Goal: Information Seeking & Learning: Find specific fact

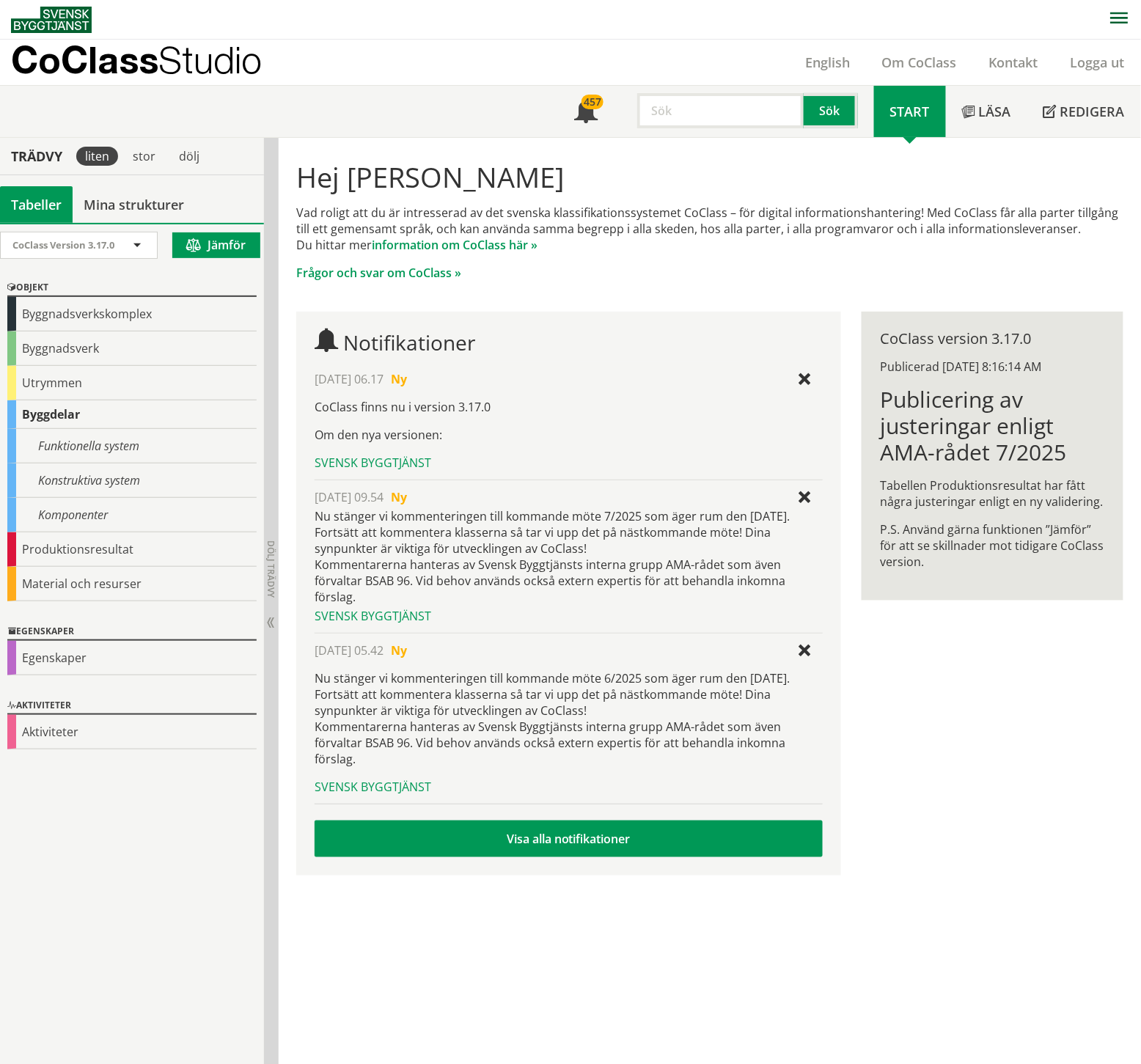
click at [977, 863] on div "Hej [PERSON_NAME] Vad roligt att du är intresserad av det svenska klassifikatio…" at bounding box center [710, 515] width 863 height 755
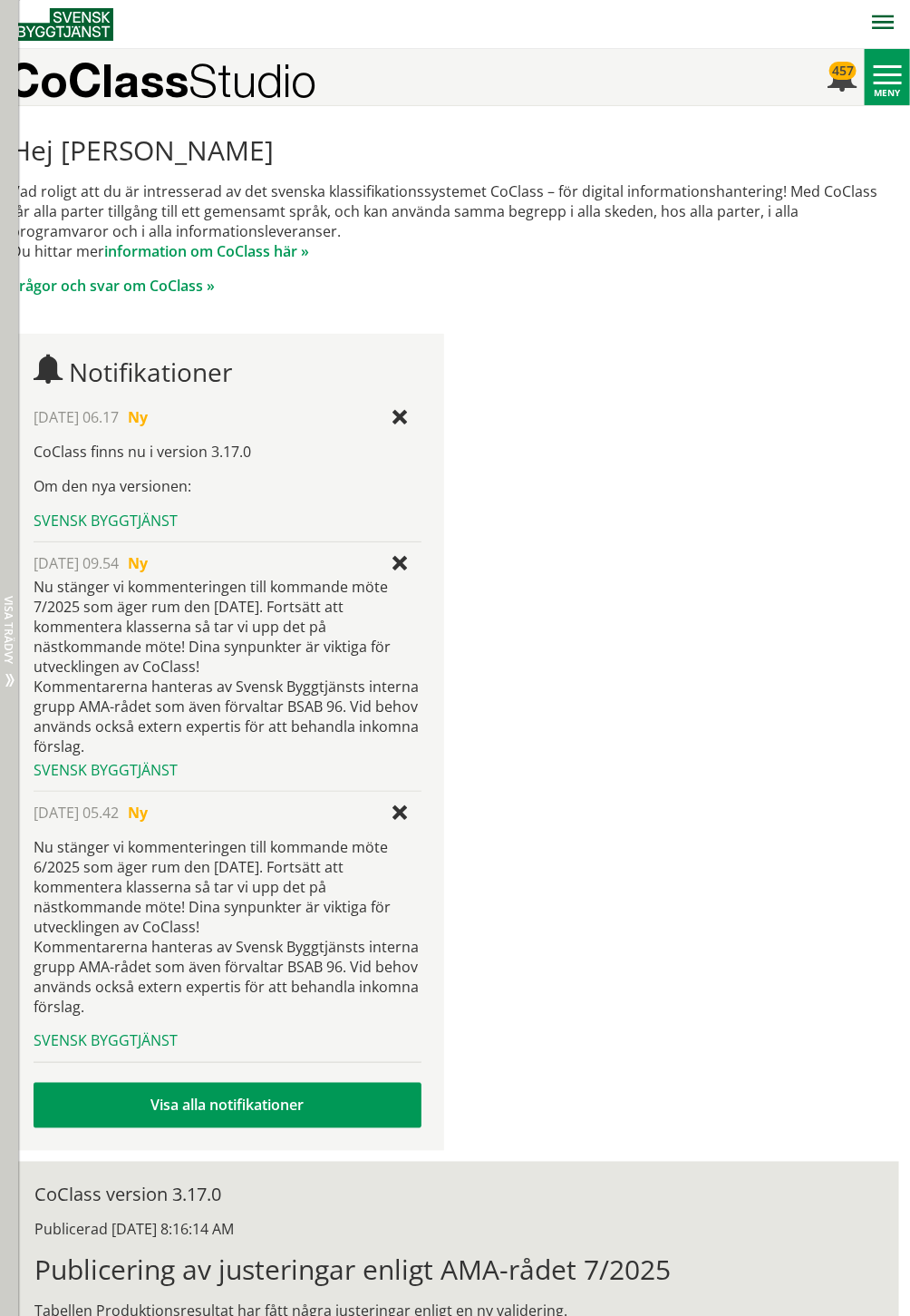
click at [14, 678] on span "Dölj trädvy Visa trädvy" at bounding box center [11, 680] width 15 height 15
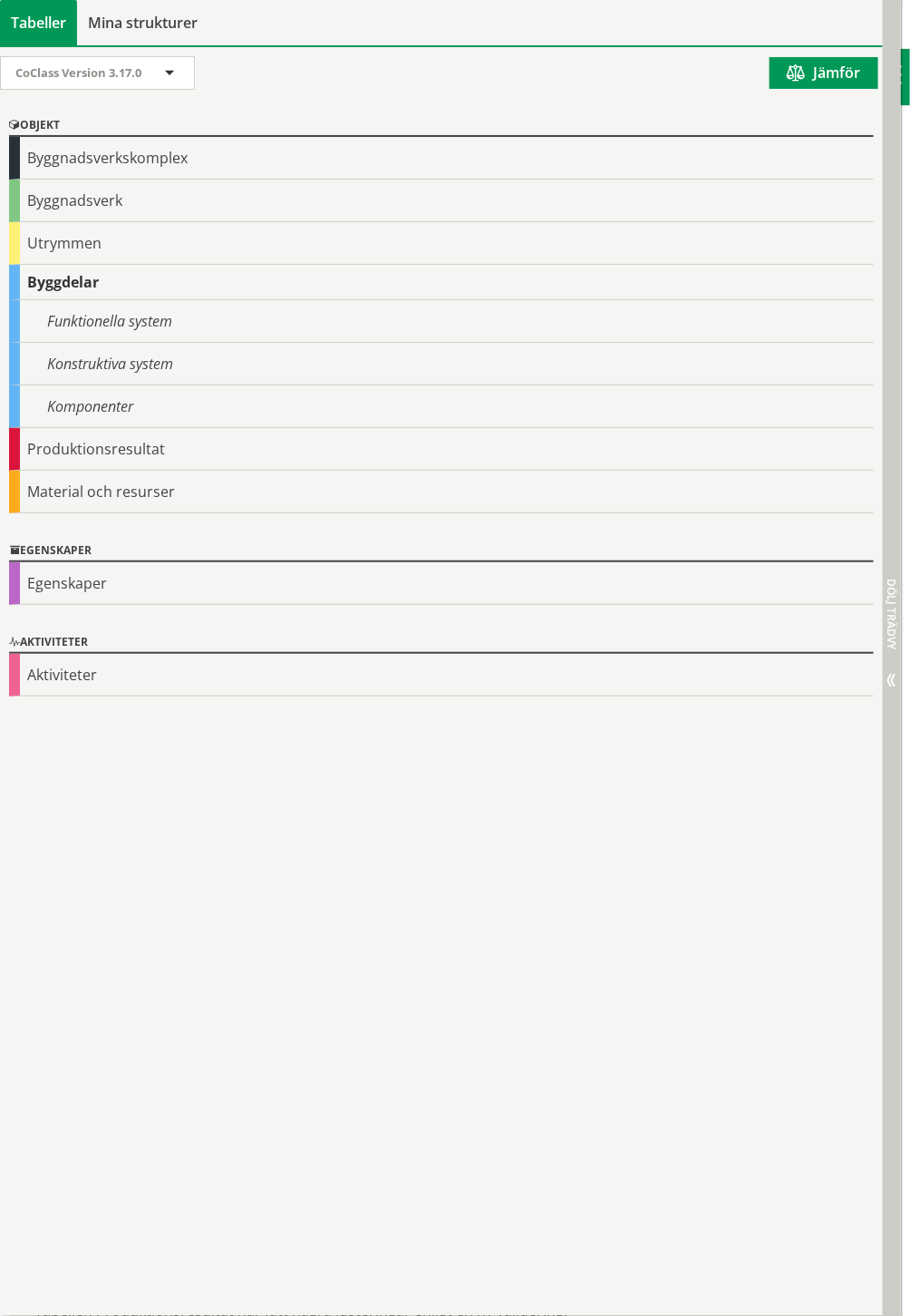
click at [895, 675] on span "Dölj trädvy Visa trädvy" at bounding box center [889, 680] width 15 height 15
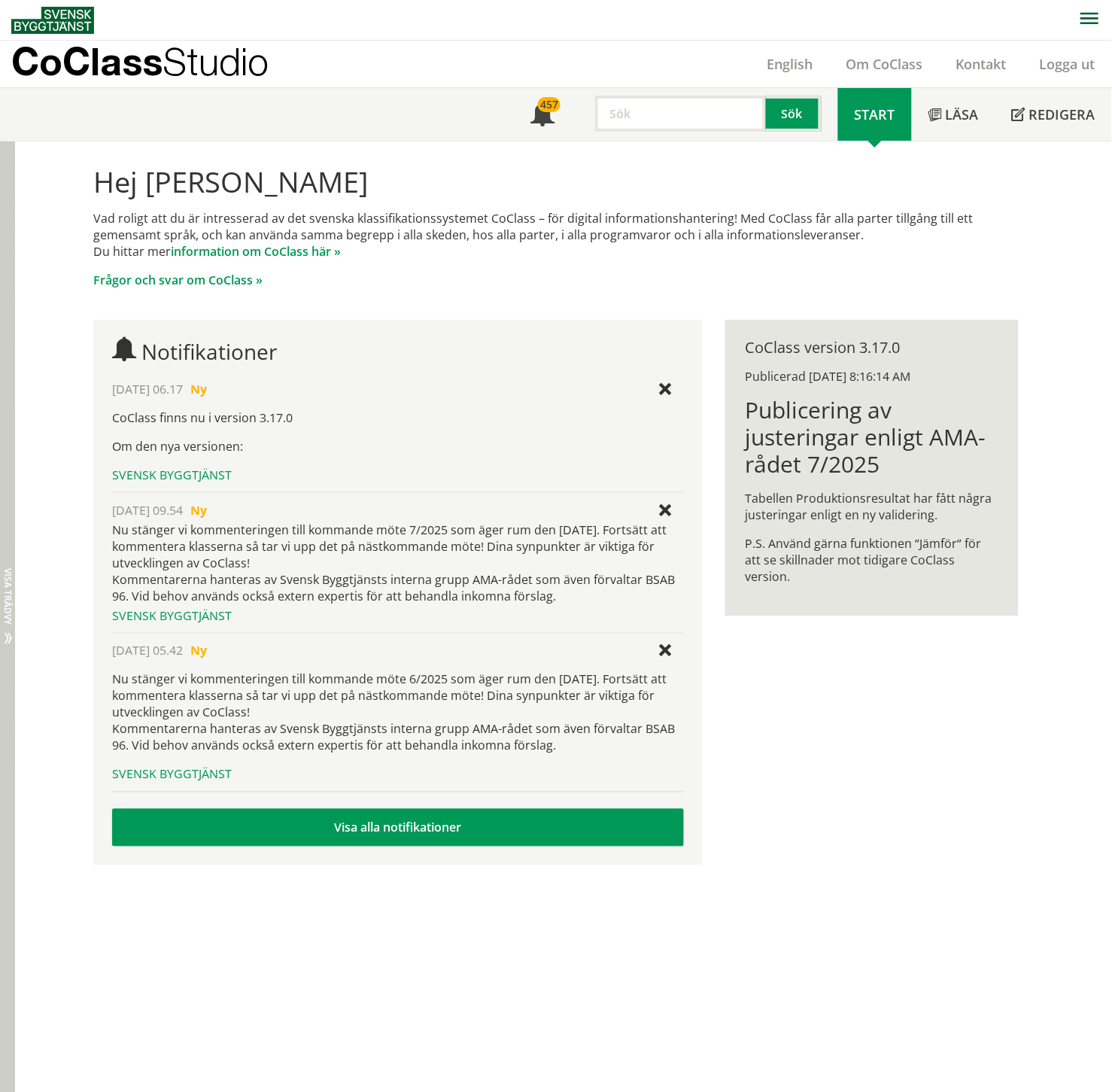
click at [9, 640] on span "Dölj trädvy Visa trädvy" at bounding box center [9, 639] width 12 height 12
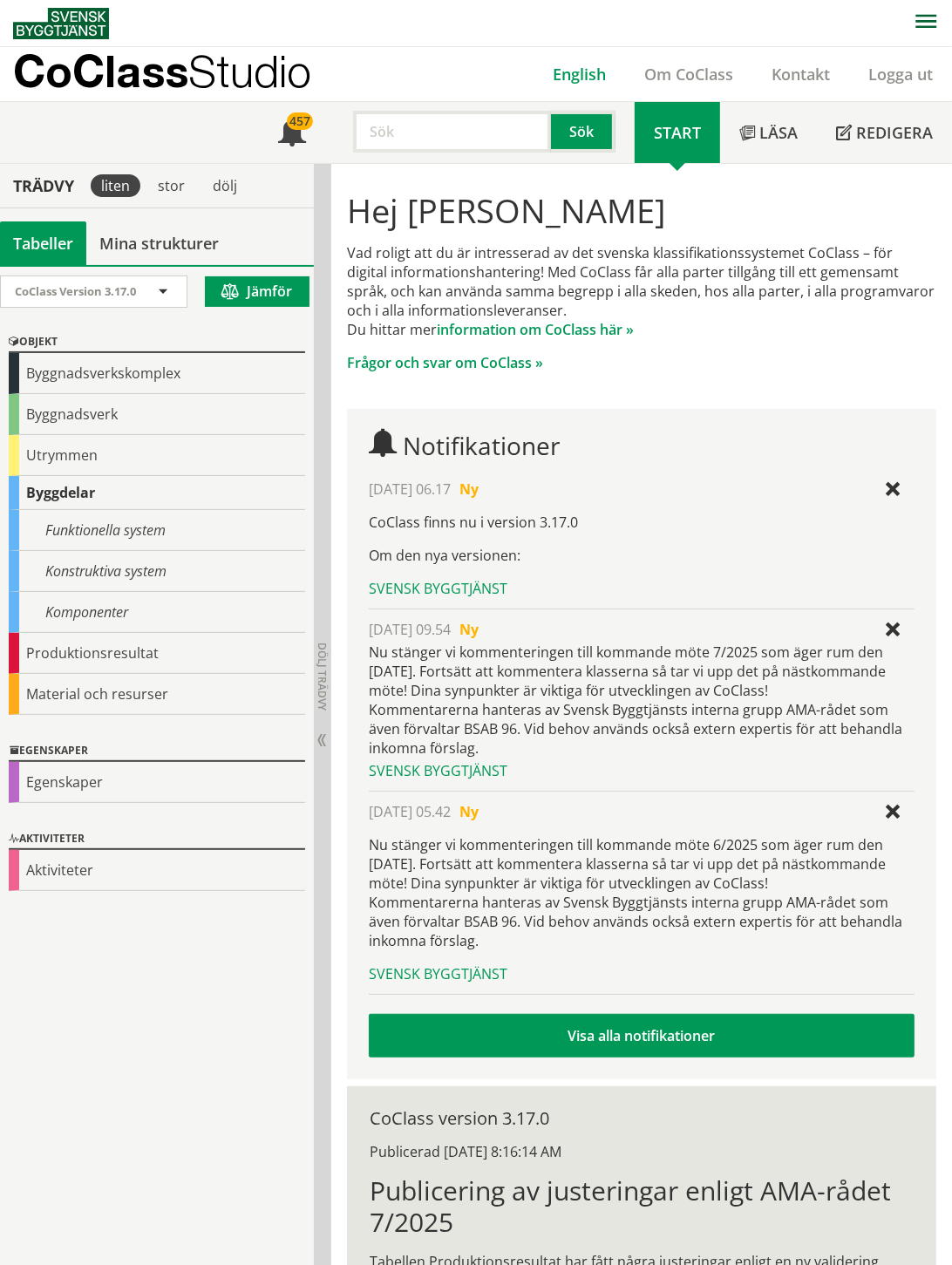
click at [585, 66] on link "English" at bounding box center [579, 74] width 92 height 21
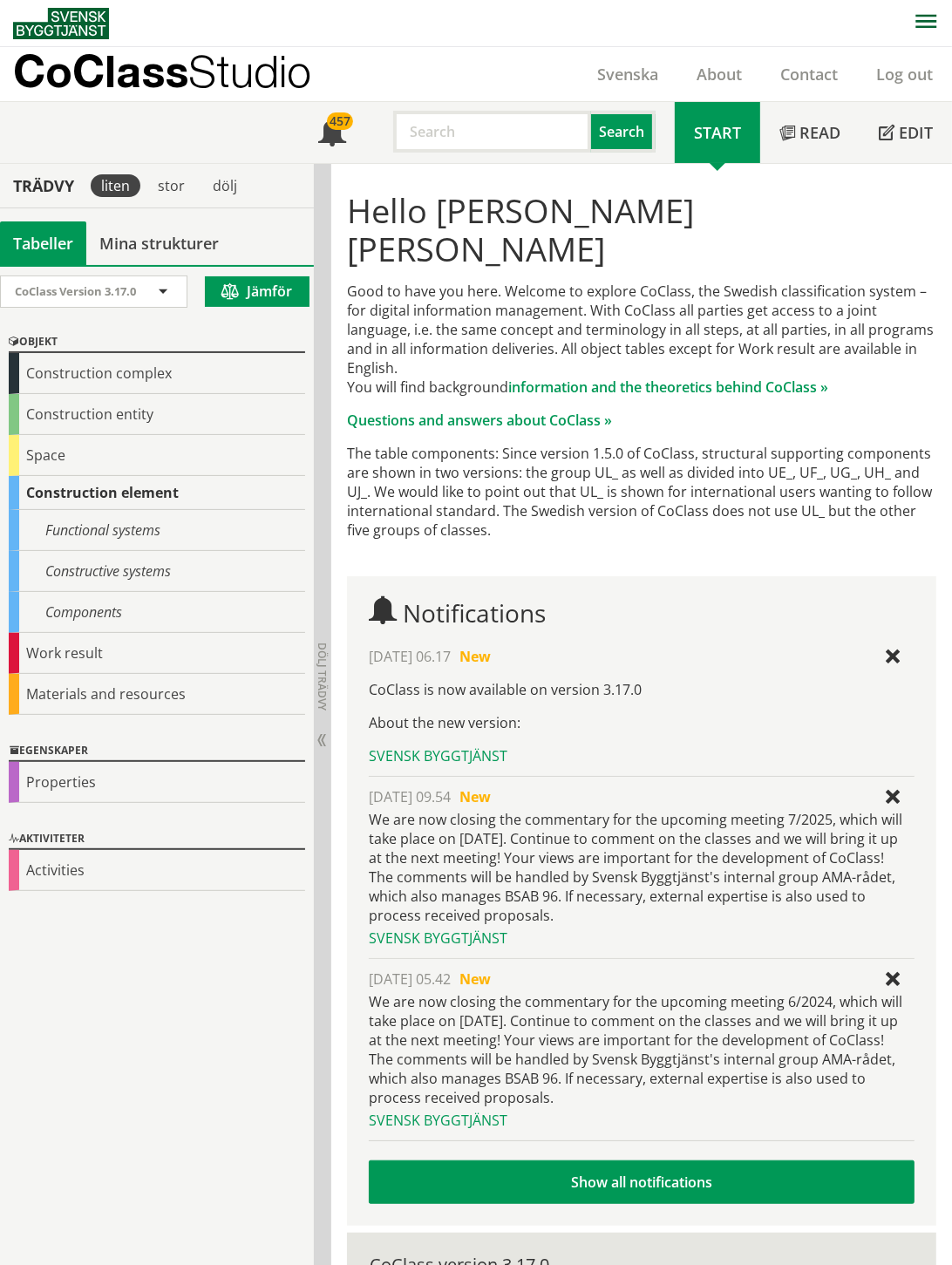
click at [520, 134] on input "text" at bounding box center [492, 132] width 198 height 42
type input "place"
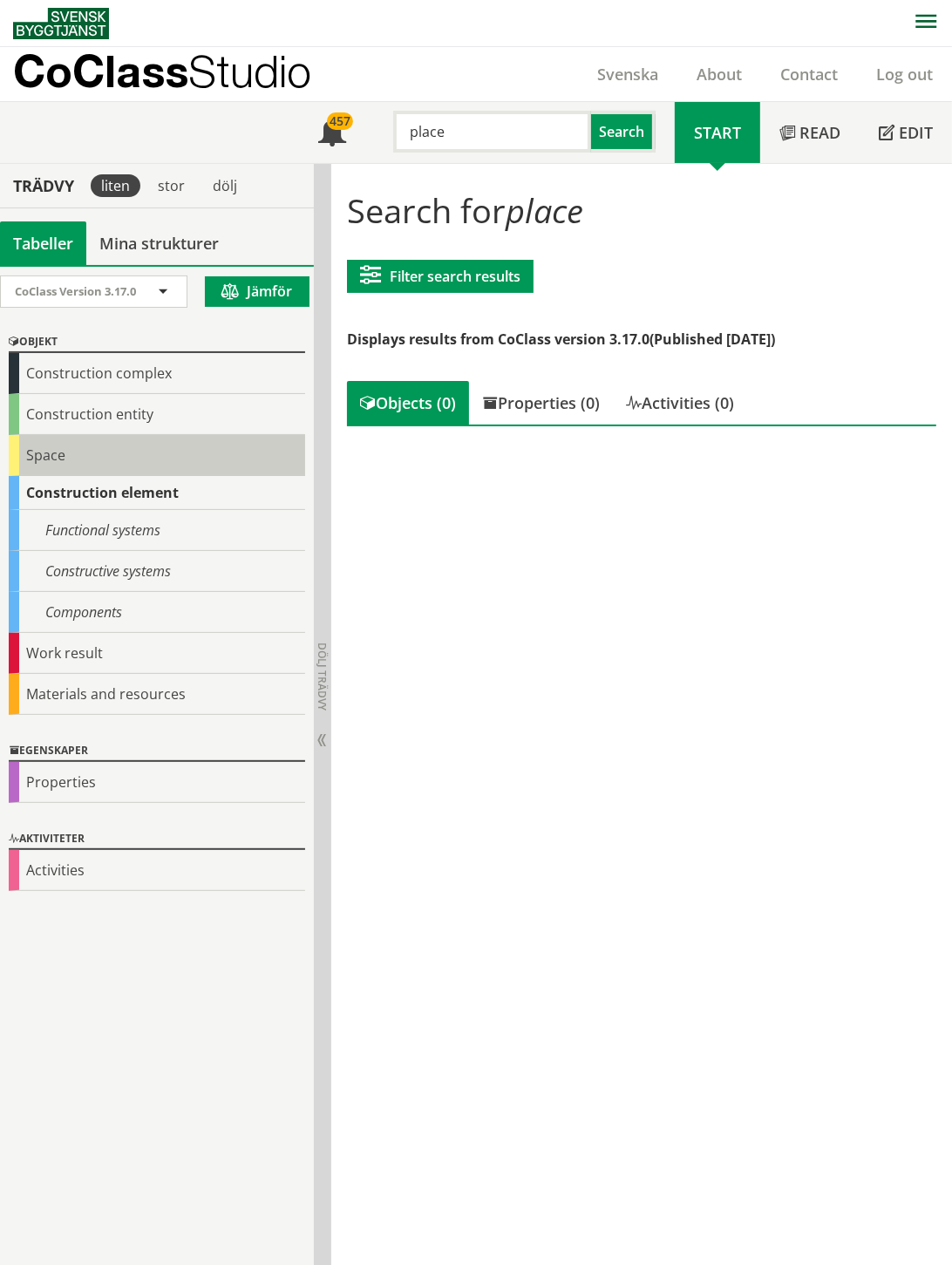
click at [61, 446] on div "Space" at bounding box center [156, 455] width 296 height 41
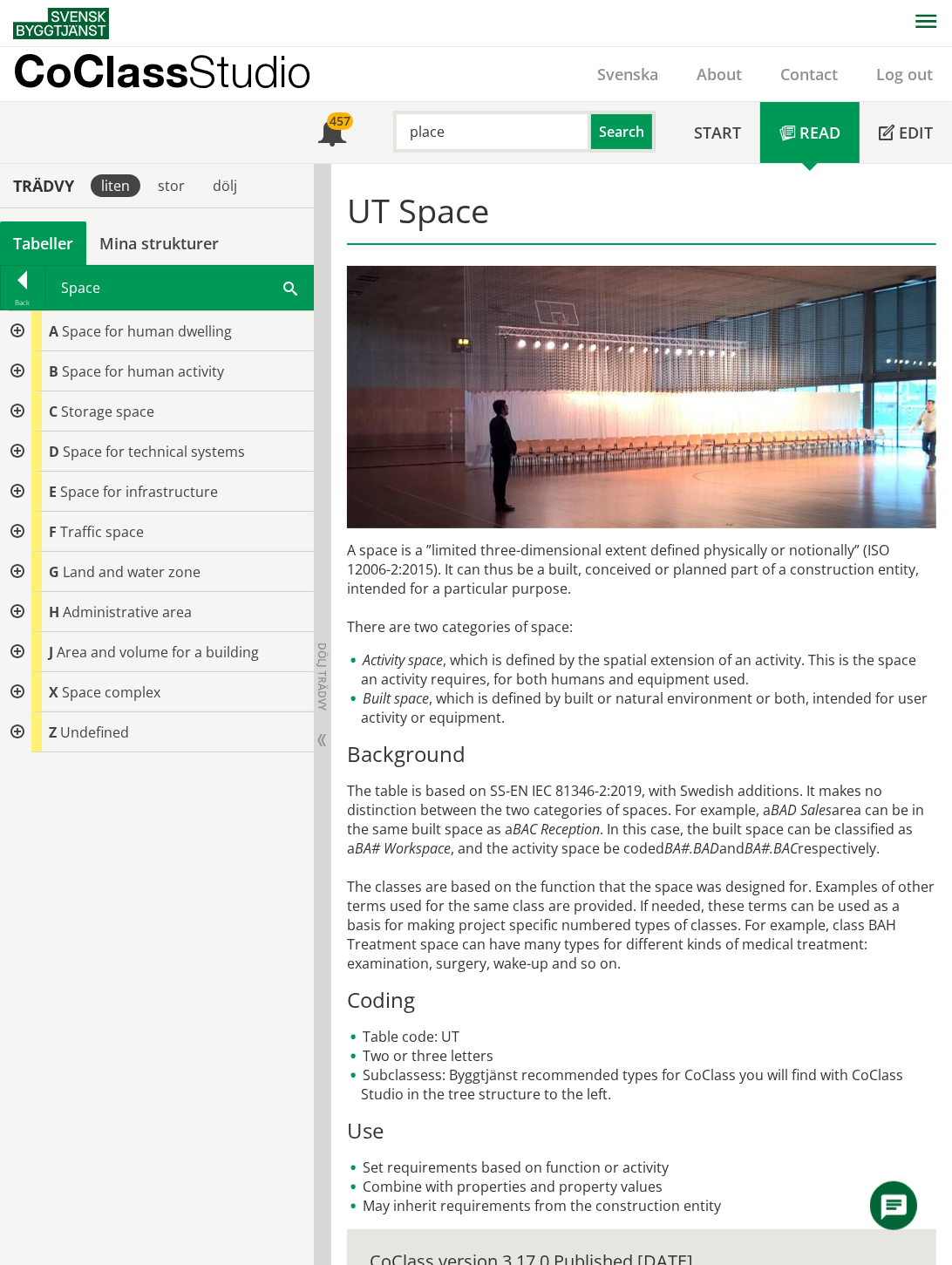
click at [14, 325] on div at bounding box center [15, 331] width 31 height 40
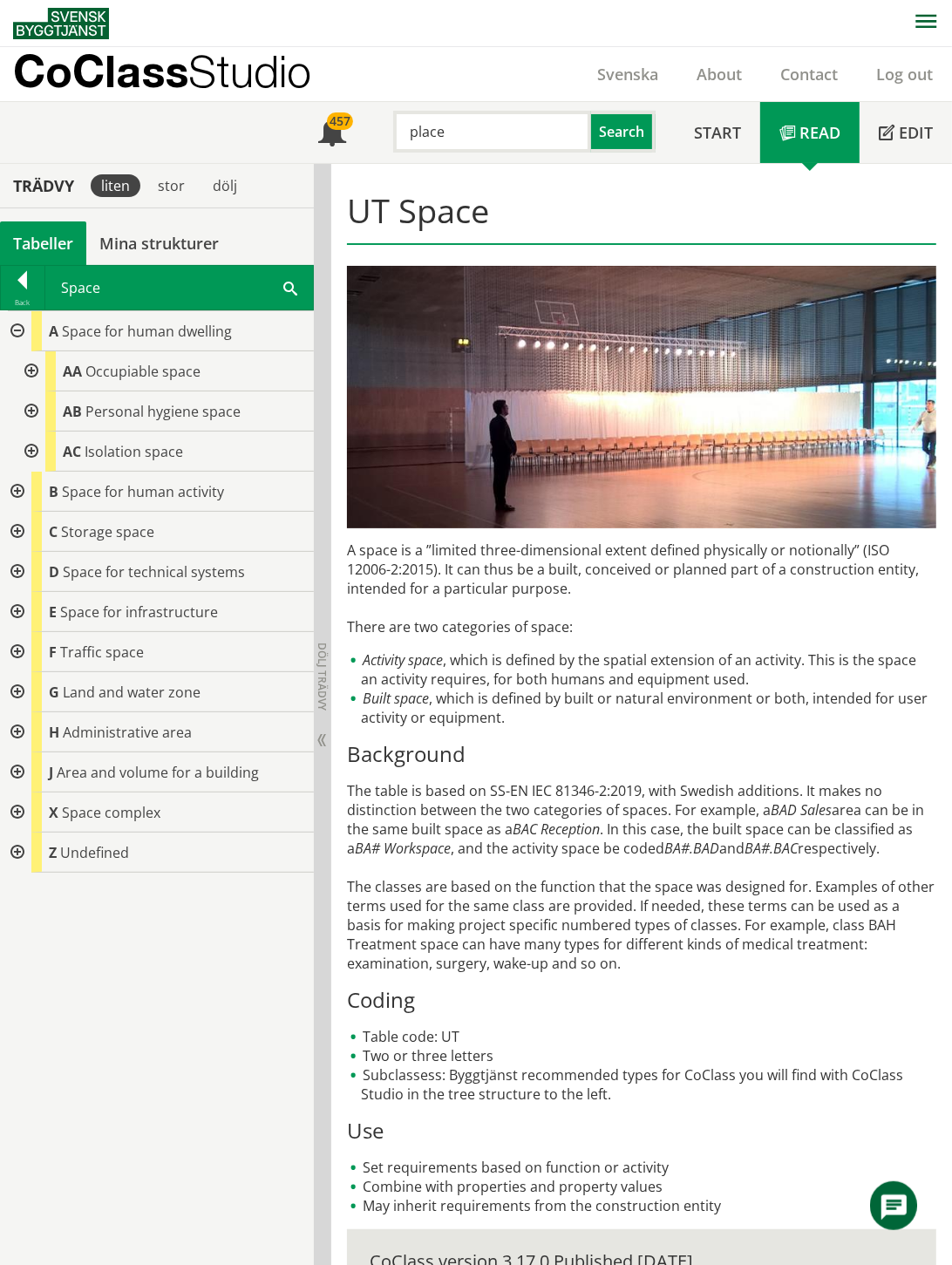
click at [14, 325] on div at bounding box center [15, 331] width 31 height 40
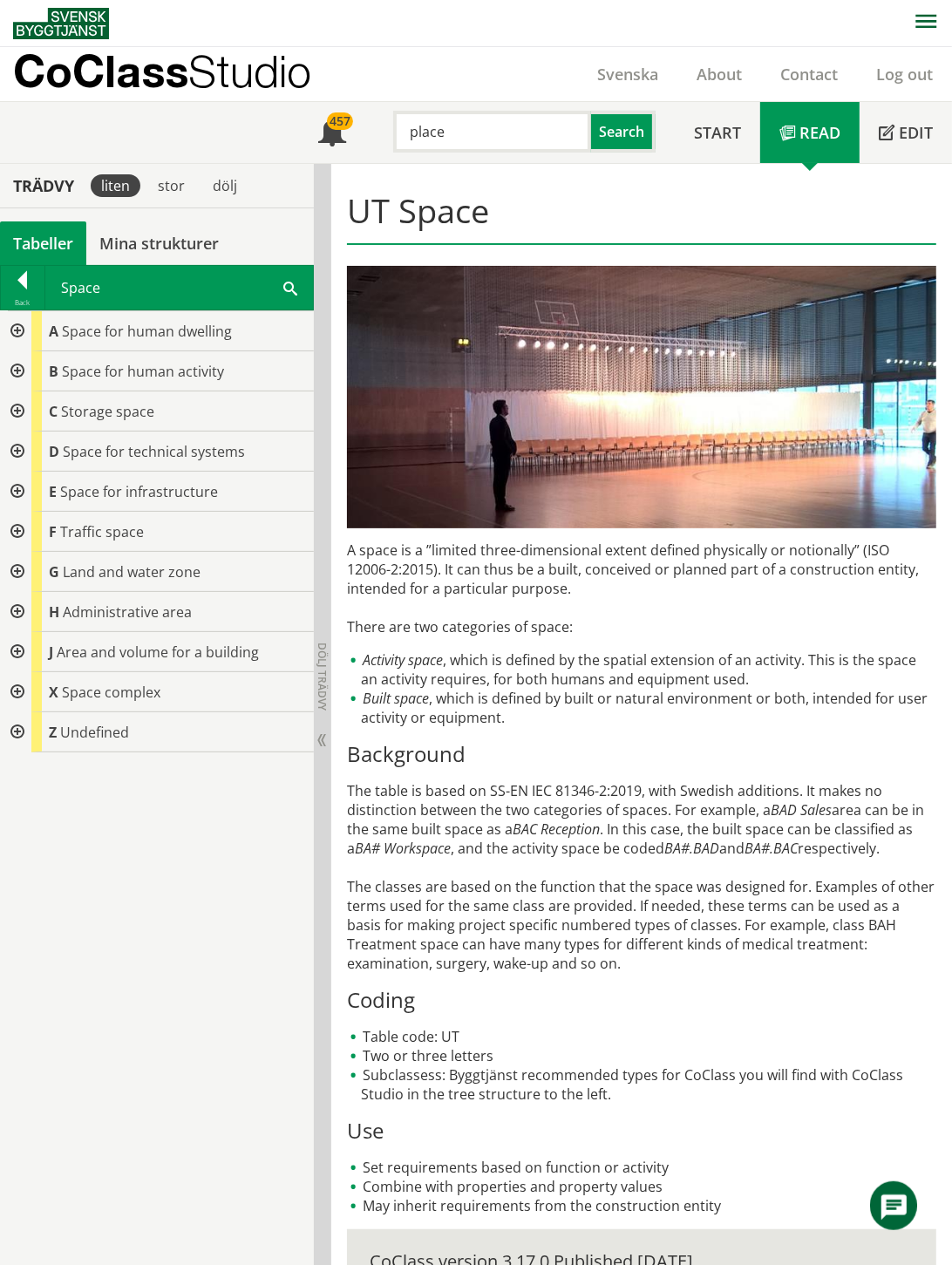
click at [14, 612] on div at bounding box center [15, 612] width 31 height 40
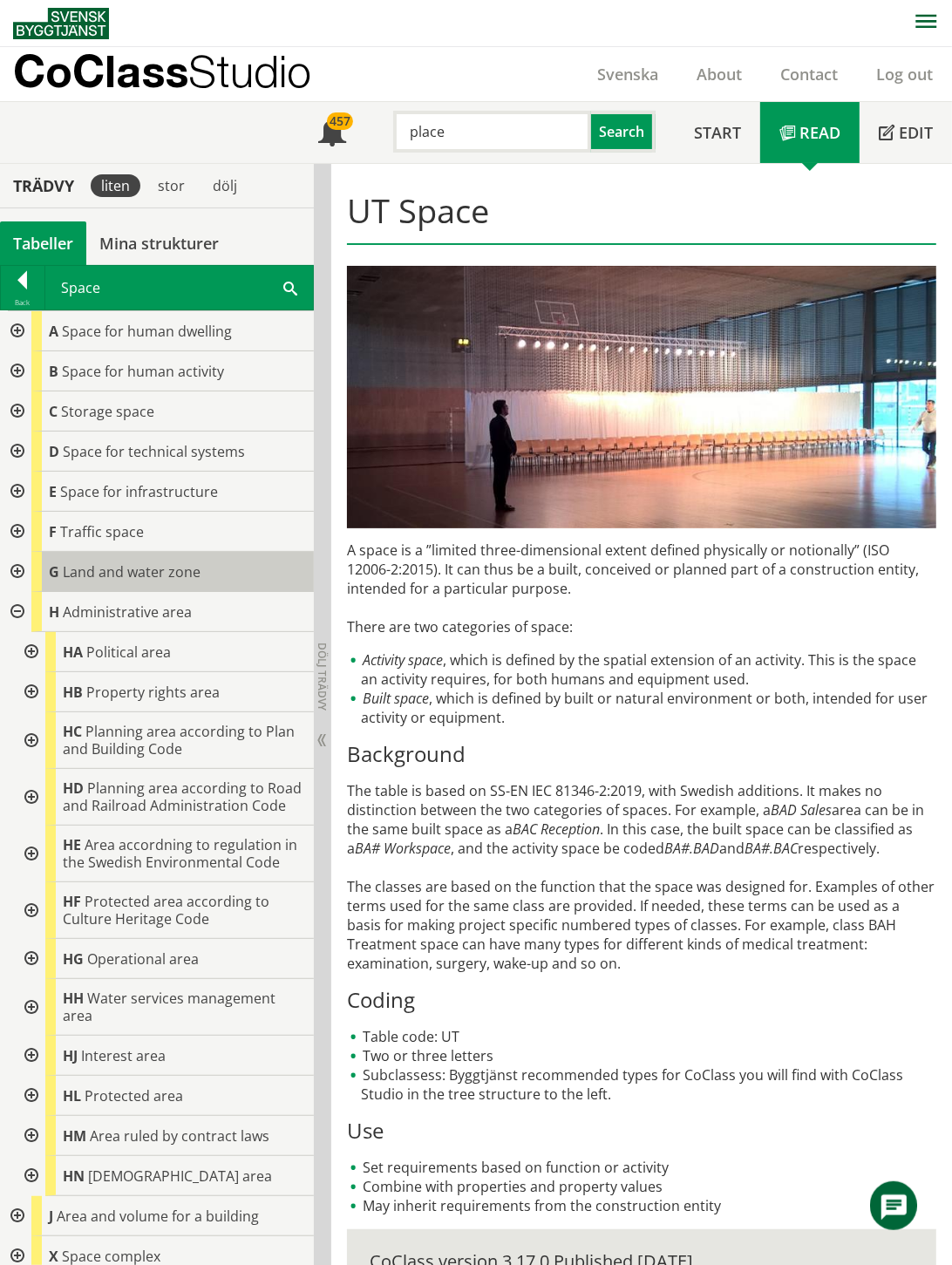
scroll to position [70, 0]
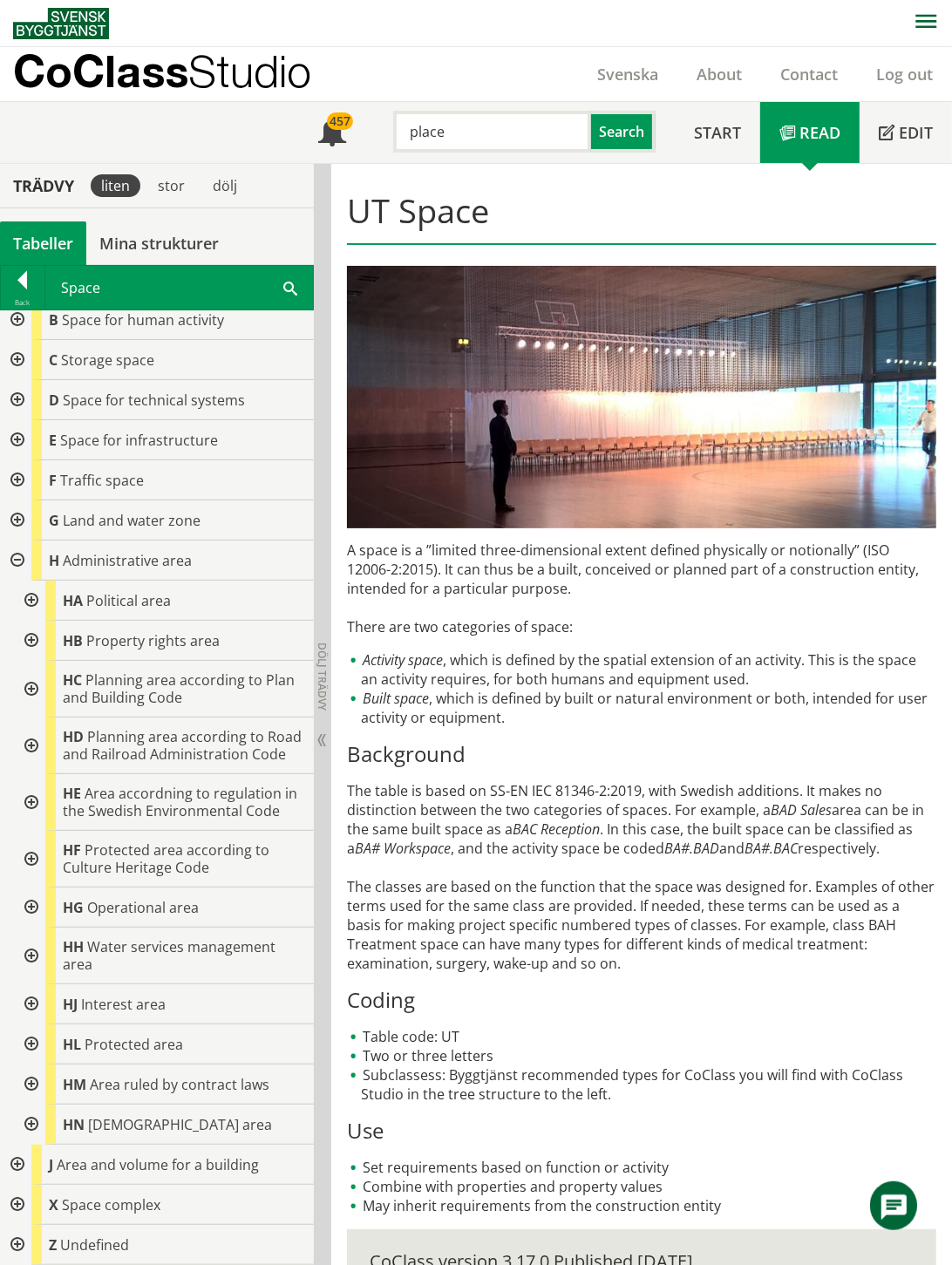
click at [32, 621] on div at bounding box center [29, 641] width 31 height 40
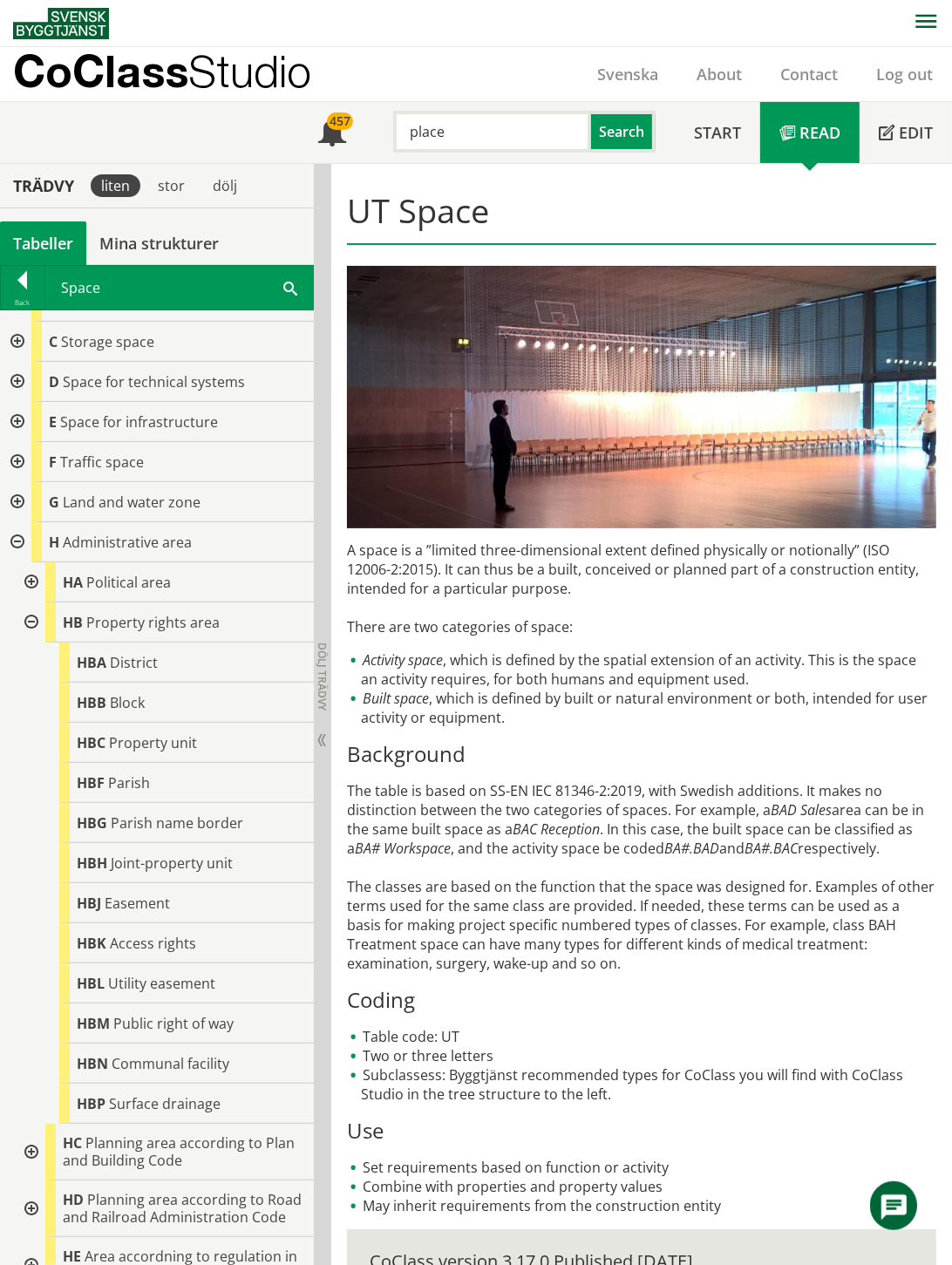
click at [15, 498] on div at bounding box center [15, 502] width 31 height 40
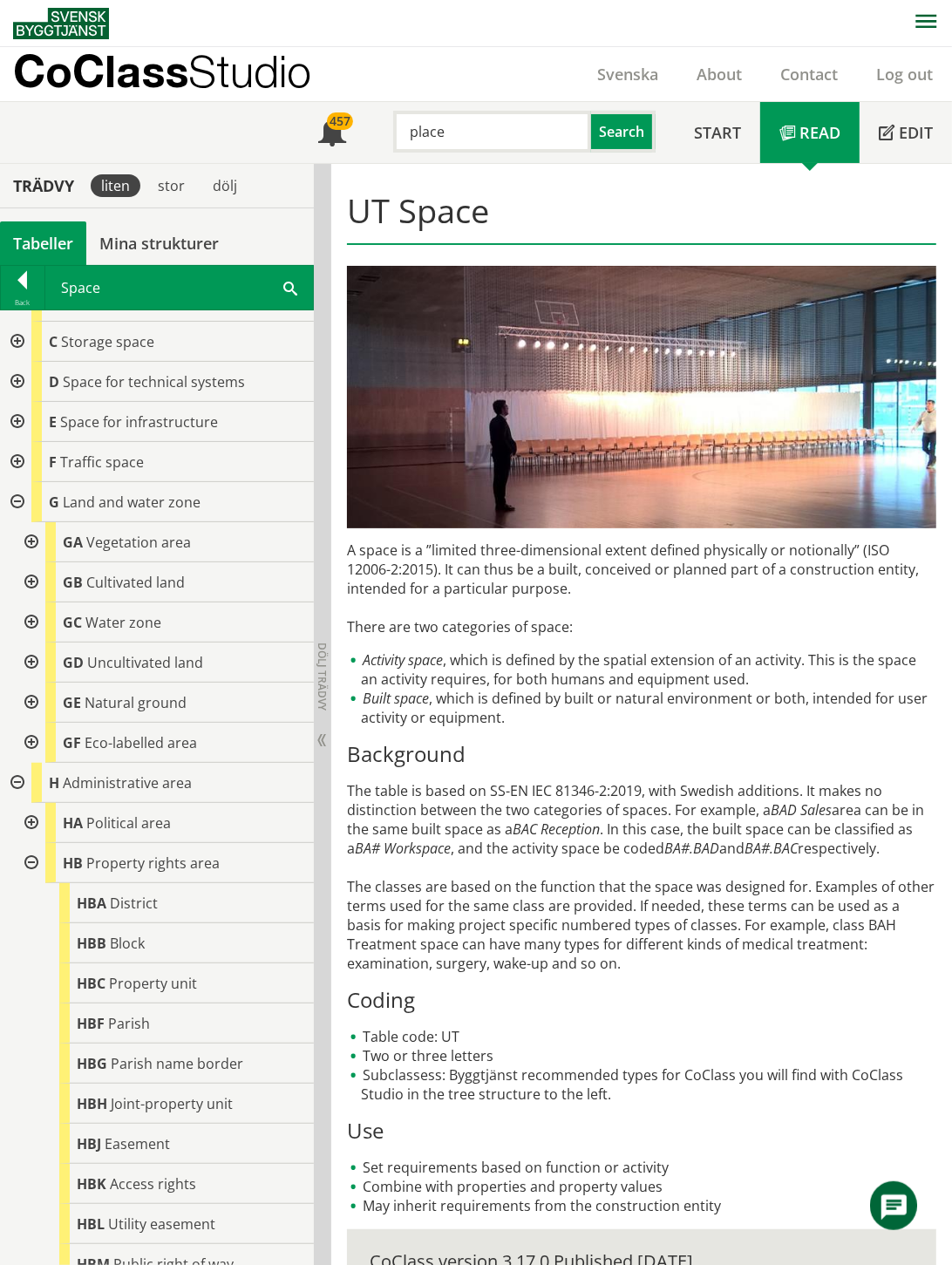
click at [17, 501] on div at bounding box center [15, 502] width 31 height 40
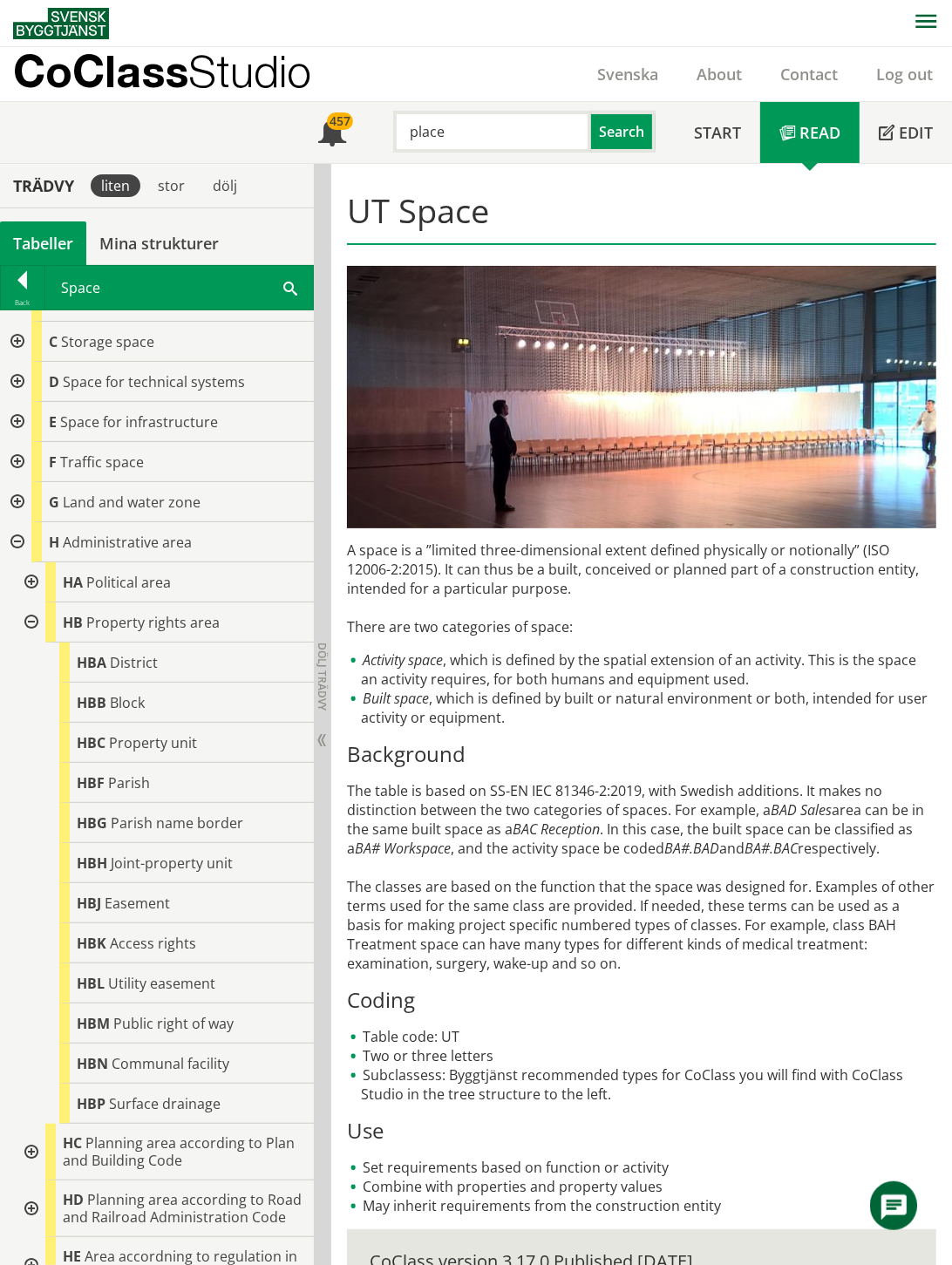
click at [27, 579] on div at bounding box center [29, 582] width 31 height 40
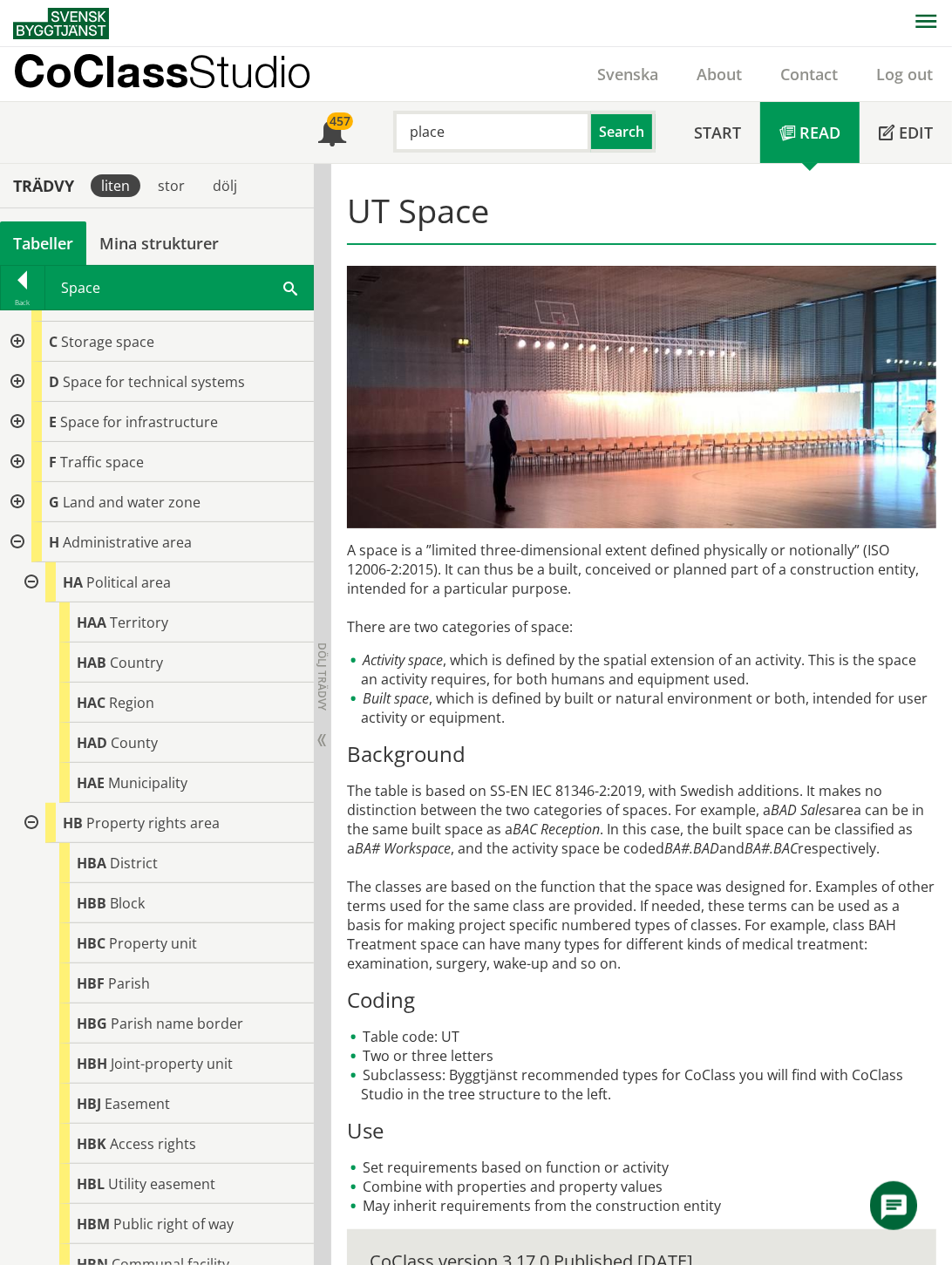
click at [14, 499] on div at bounding box center [15, 502] width 31 height 40
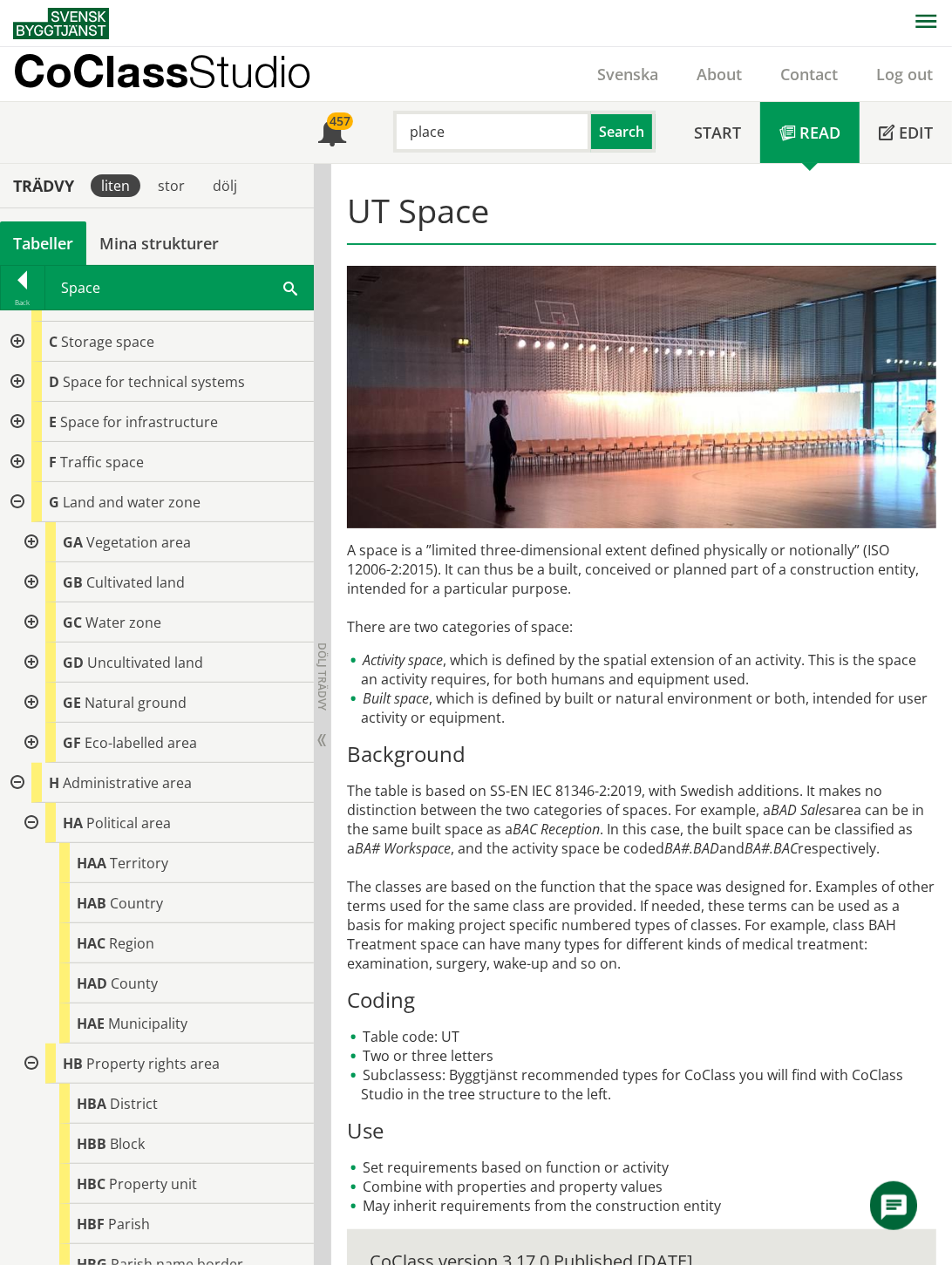
click at [31, 537] on div at bounding box center [29, 542] width 31 height 40
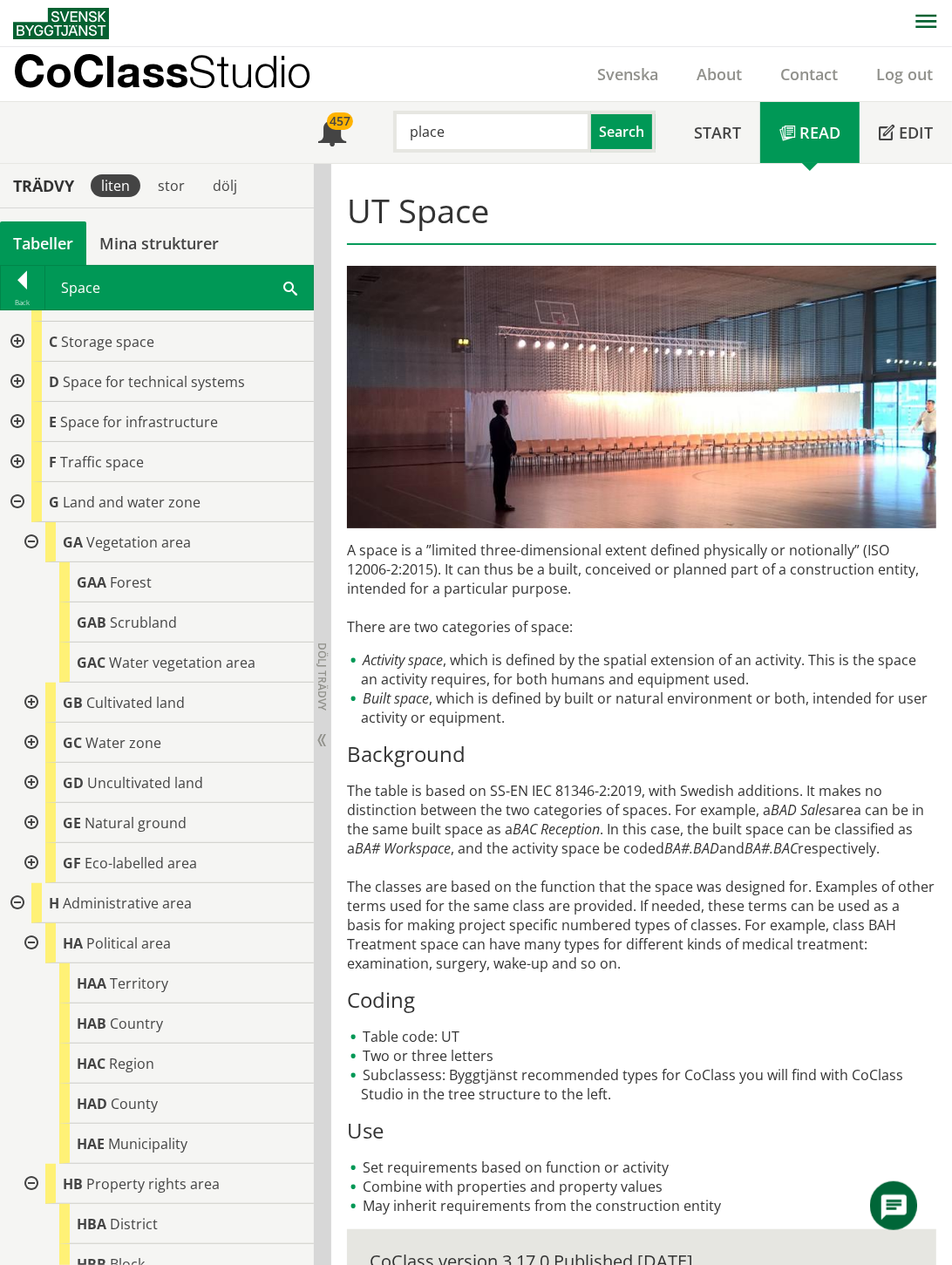
click at [31, 537] on div at bounding box center [29, 542] width 31 height 40
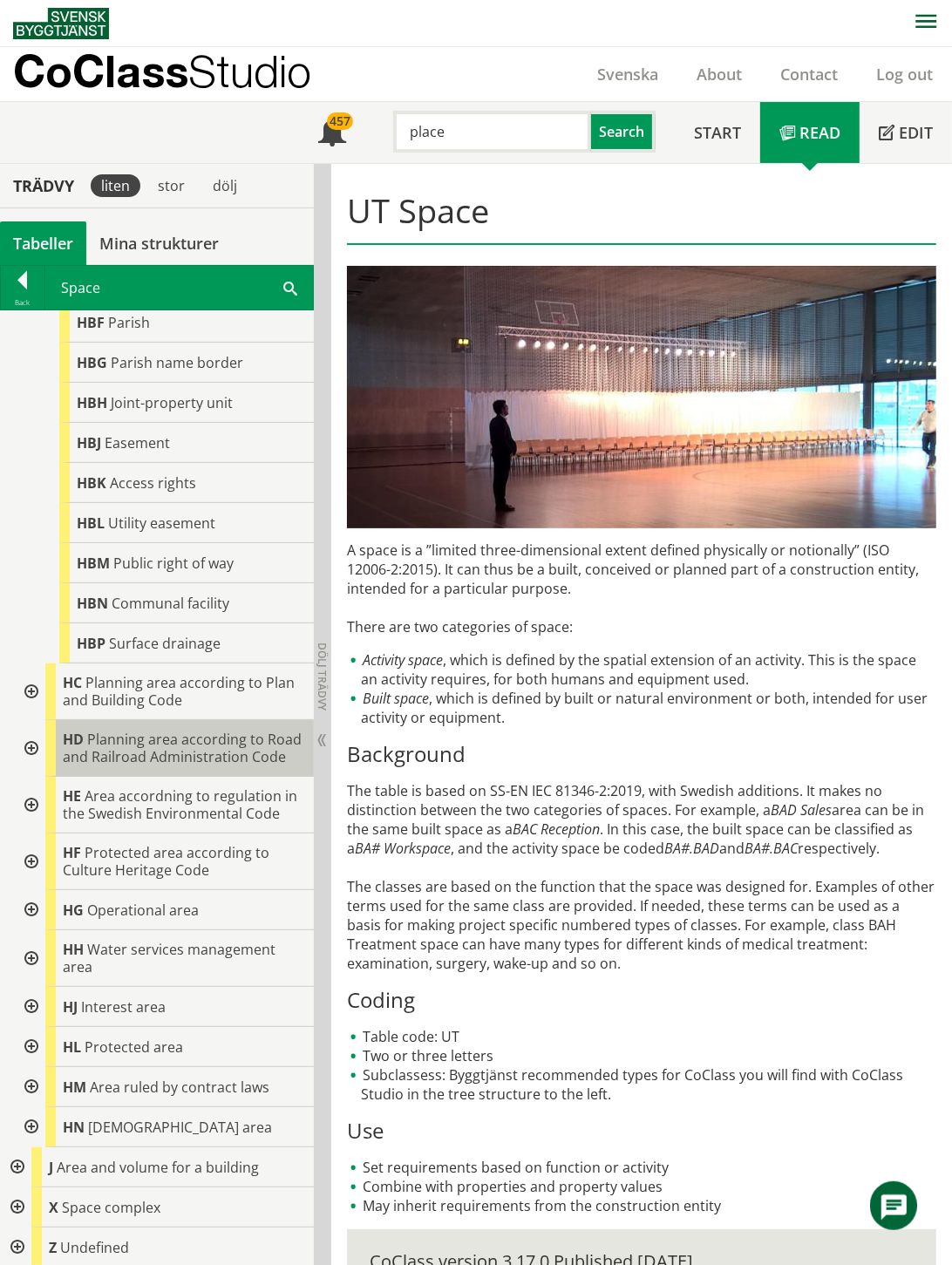
scroll to position [992, 0]
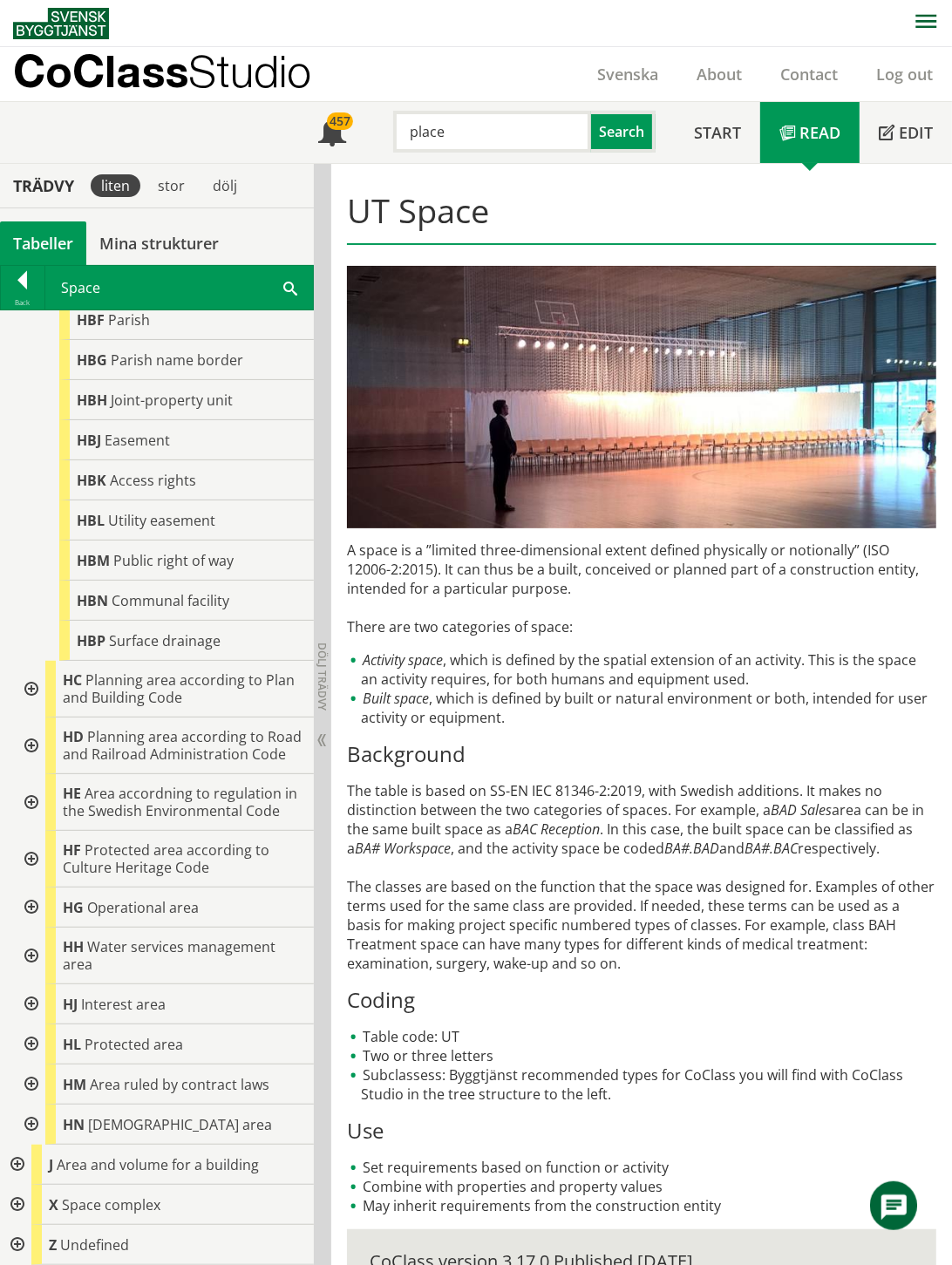
click at [27, 665] on div at bounding box center [29, 689] width 31 height 57
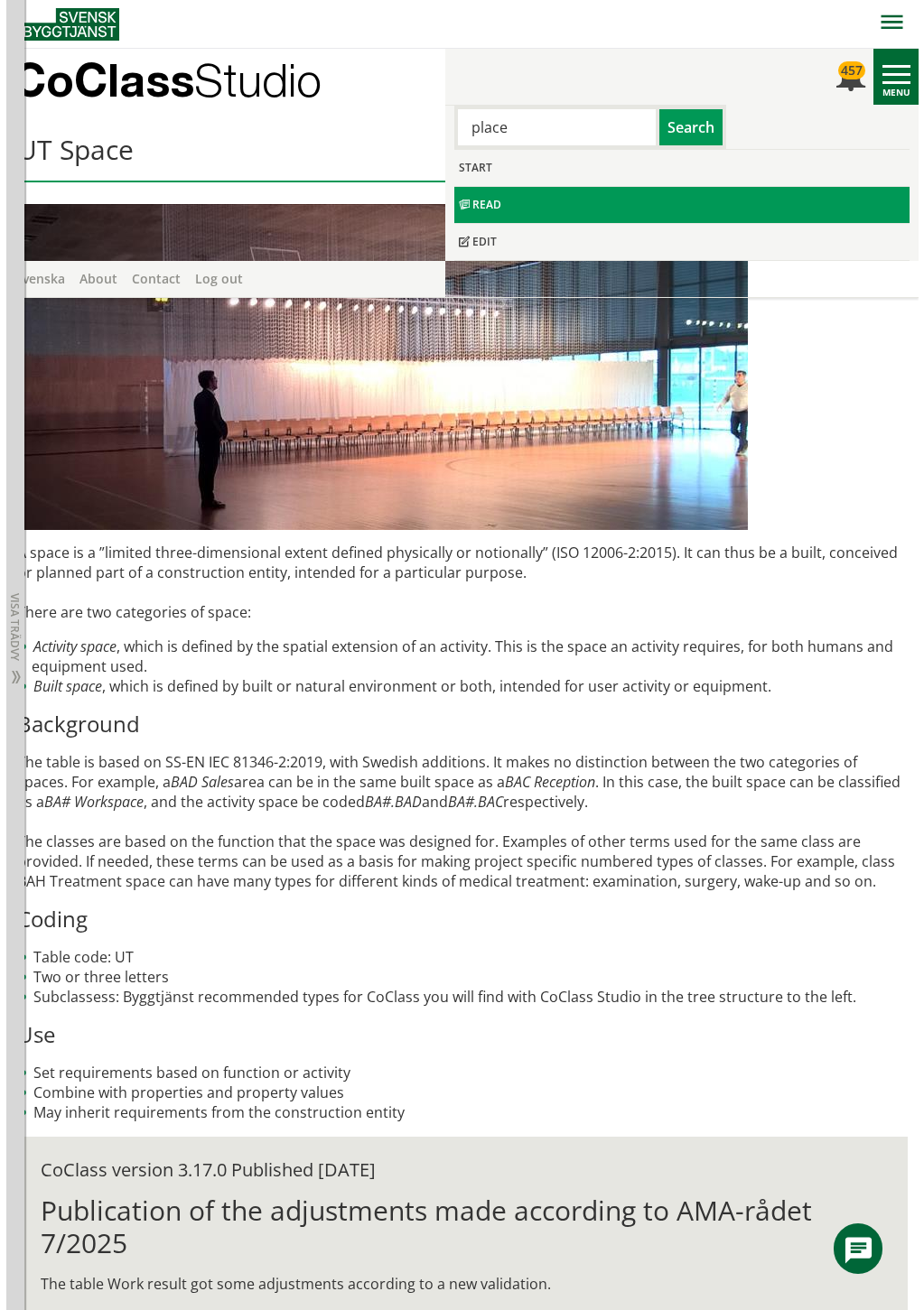
scroll to position [1322, 0]
